Goal: Find specific page/section: Find specific page/section

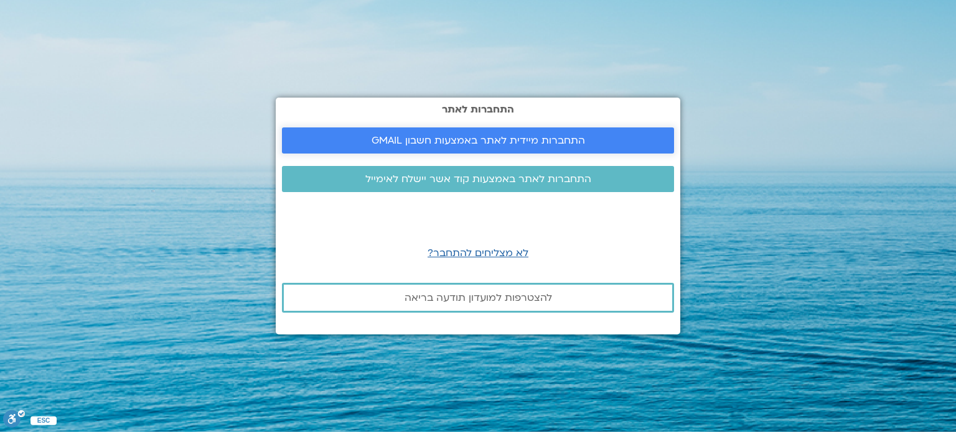
click at [475, 135] on span "התחברות מיידית לאתר באמצעות חשבון GMAIL" at bounding box center [477, 140] width 213 height 11
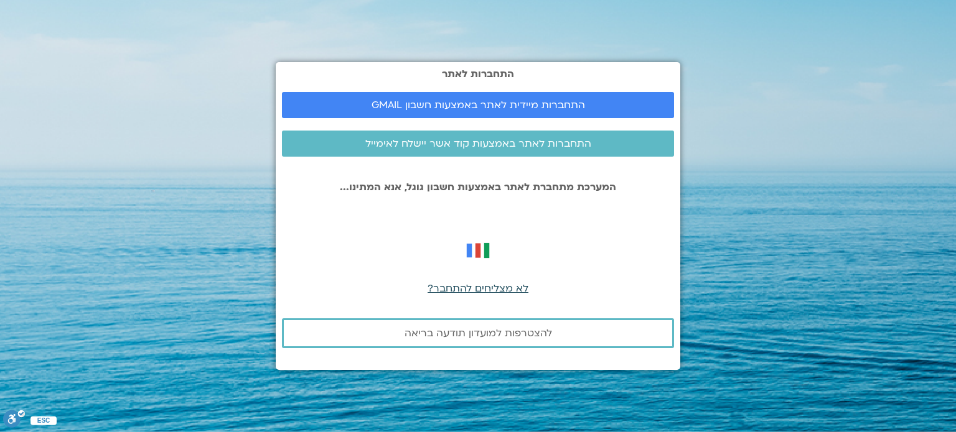
click at [478, 291] on span "לא מצליחים להתחבר?" at bounding box center [477, 289] width 101 height 14
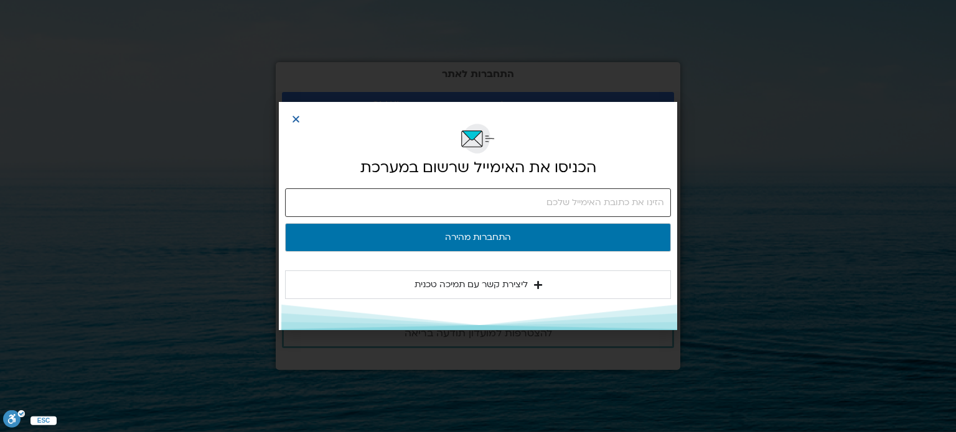
click at [602, 205] on input "email" at bounding box center [478, 203] width 386 height 29
type input "esteresterbo@gmail.com"
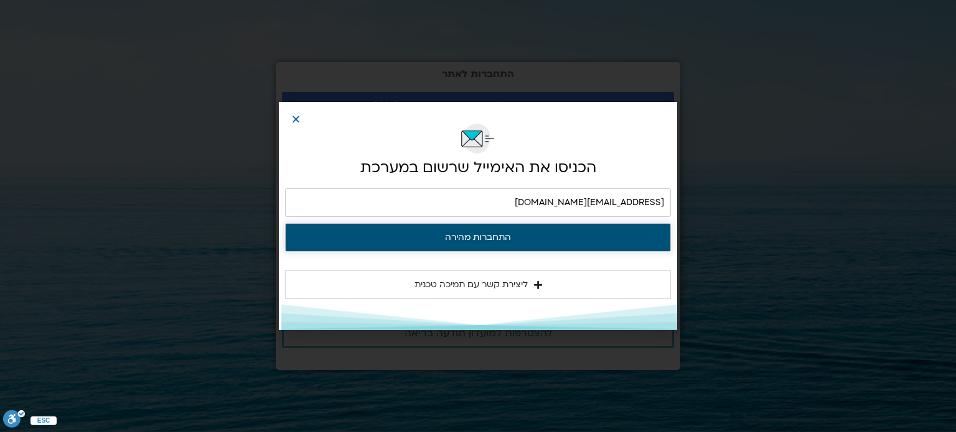
click at [508, 247] on button "התחברות מהירה" at bounding box center [478, 237] width 386 height 29
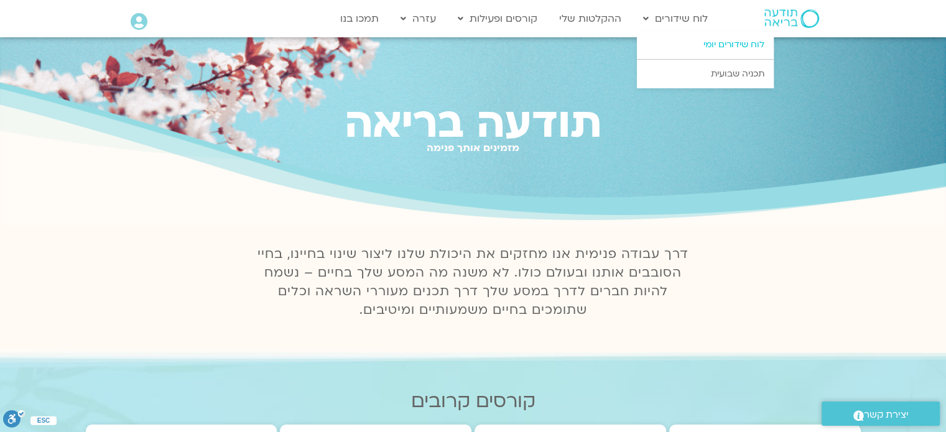
click at [722, 45] on link "לוח שידורים יומי" at bounding box center [705, 44] width 137 height 29
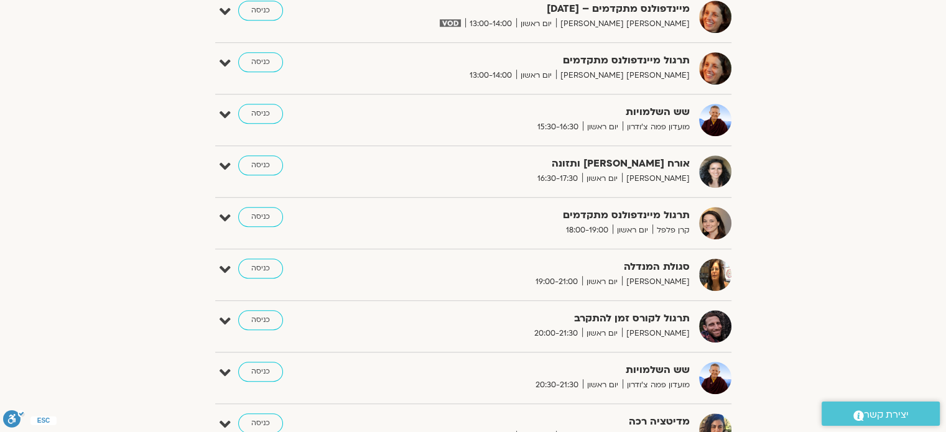
scroll to position [995, 0]
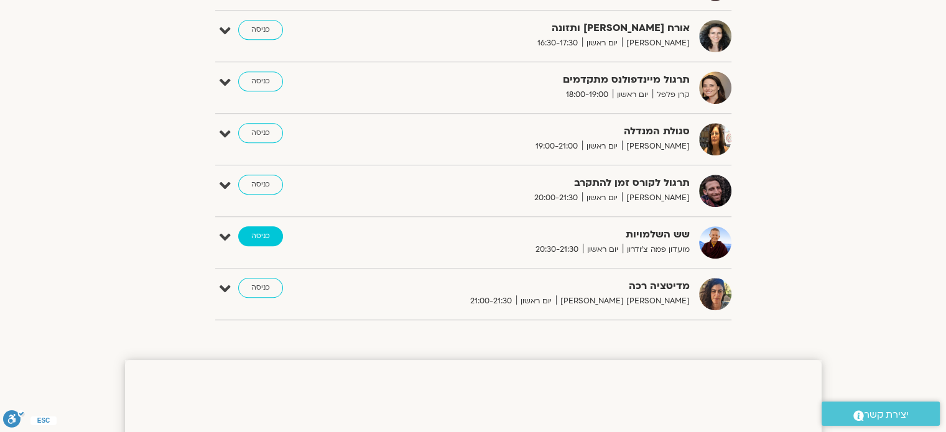
click at [259, 239] on link "כניסה" at bounding box center [260, 236] width 45 height 20
